Goal: Find specific page/section: Find specific page/section

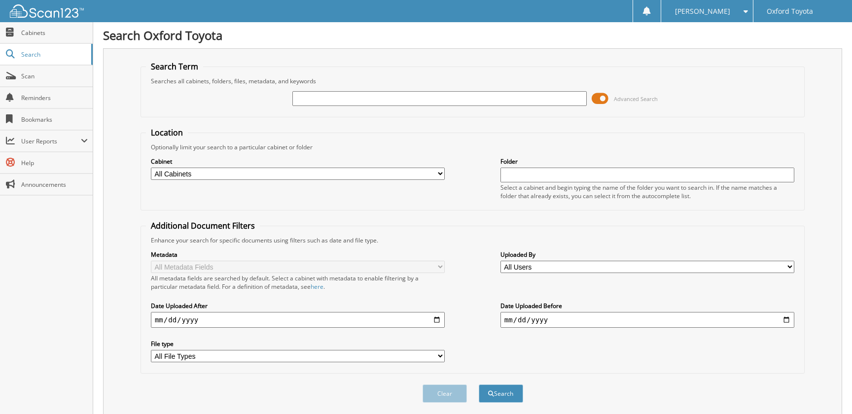
click at [321, 106] on input "text" at bounding box center [439, 98] width 294 height 15
type input "5050795"
click at [479, 385] on button "Search" at bounding box center [501, 394] width 44 height 18
click at [601, 100] on span at bounding box center [600, 98] width 17 height 15
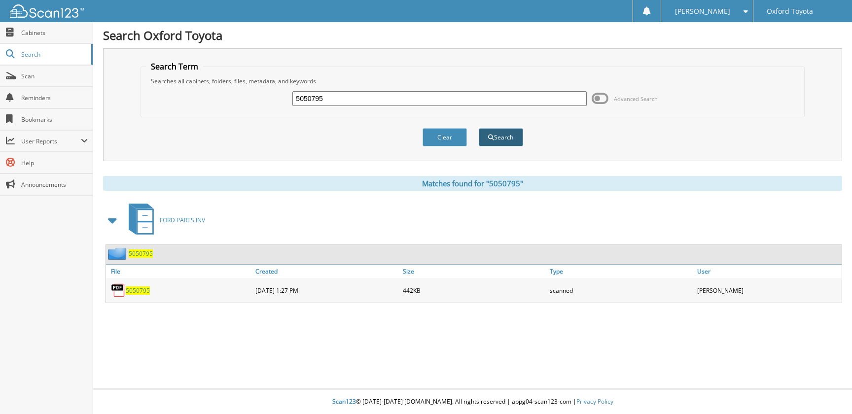
click at [502, 140] on button "Search" at bounding box center [501, 137] width 44 height 18
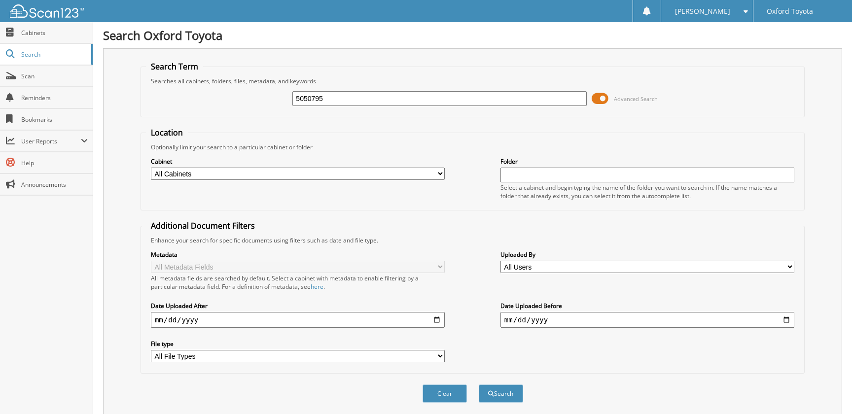
click at [599, 101] on span at bounding box center [600, 98] width 17 height 15
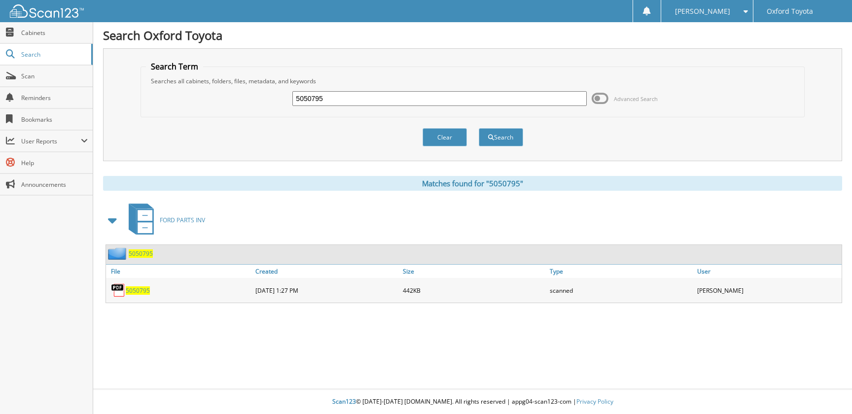
click at [135, 294] on span "5050795" at bounding box center [138, 291] width 24 height 8
